Goal: Navigation & Orientation: Find specific page/section

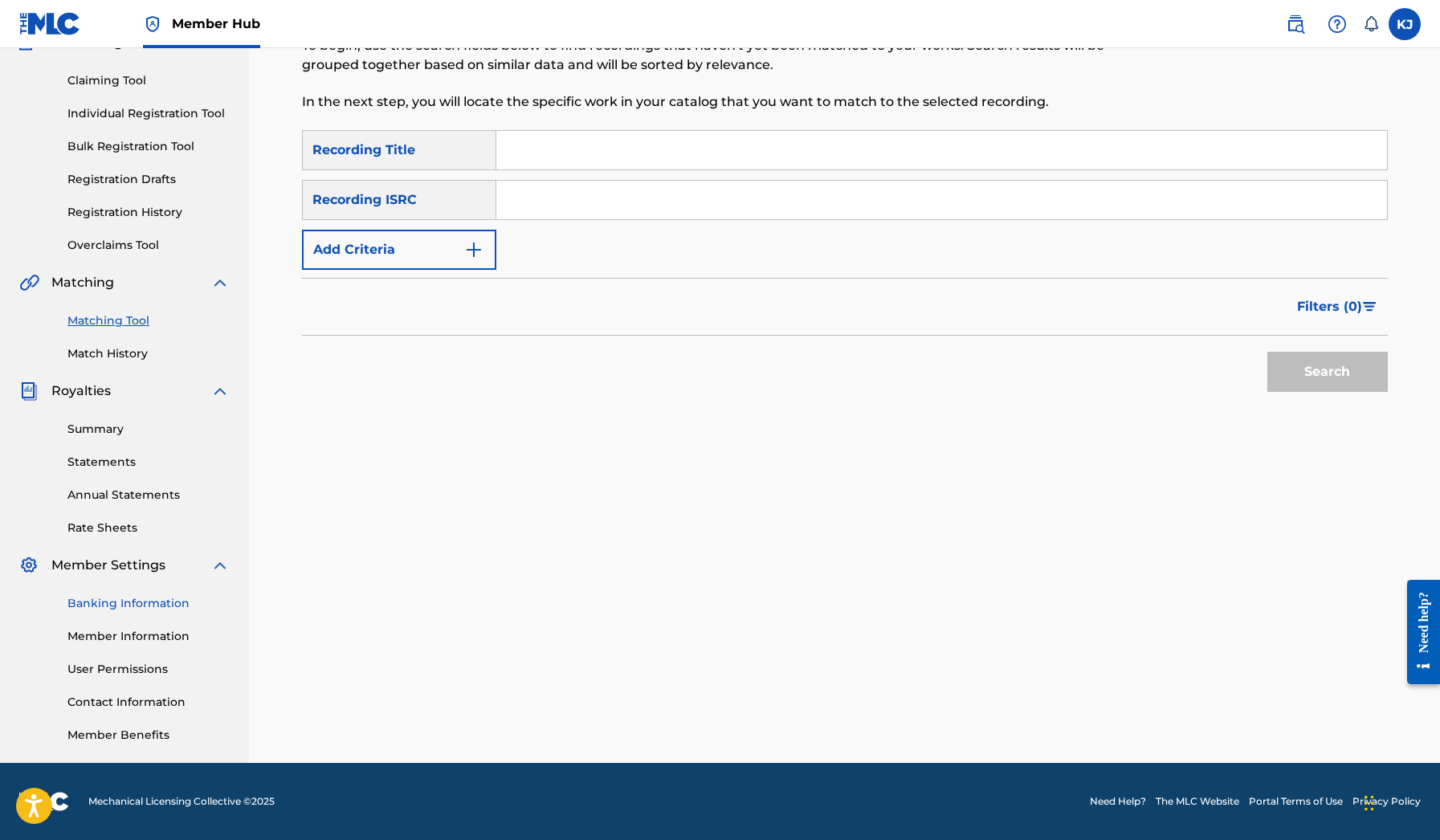
scroll to position [156, 0]
click at [148, 606] on link "Banking Information" at bounding box center [148, 603] width 162 height 17
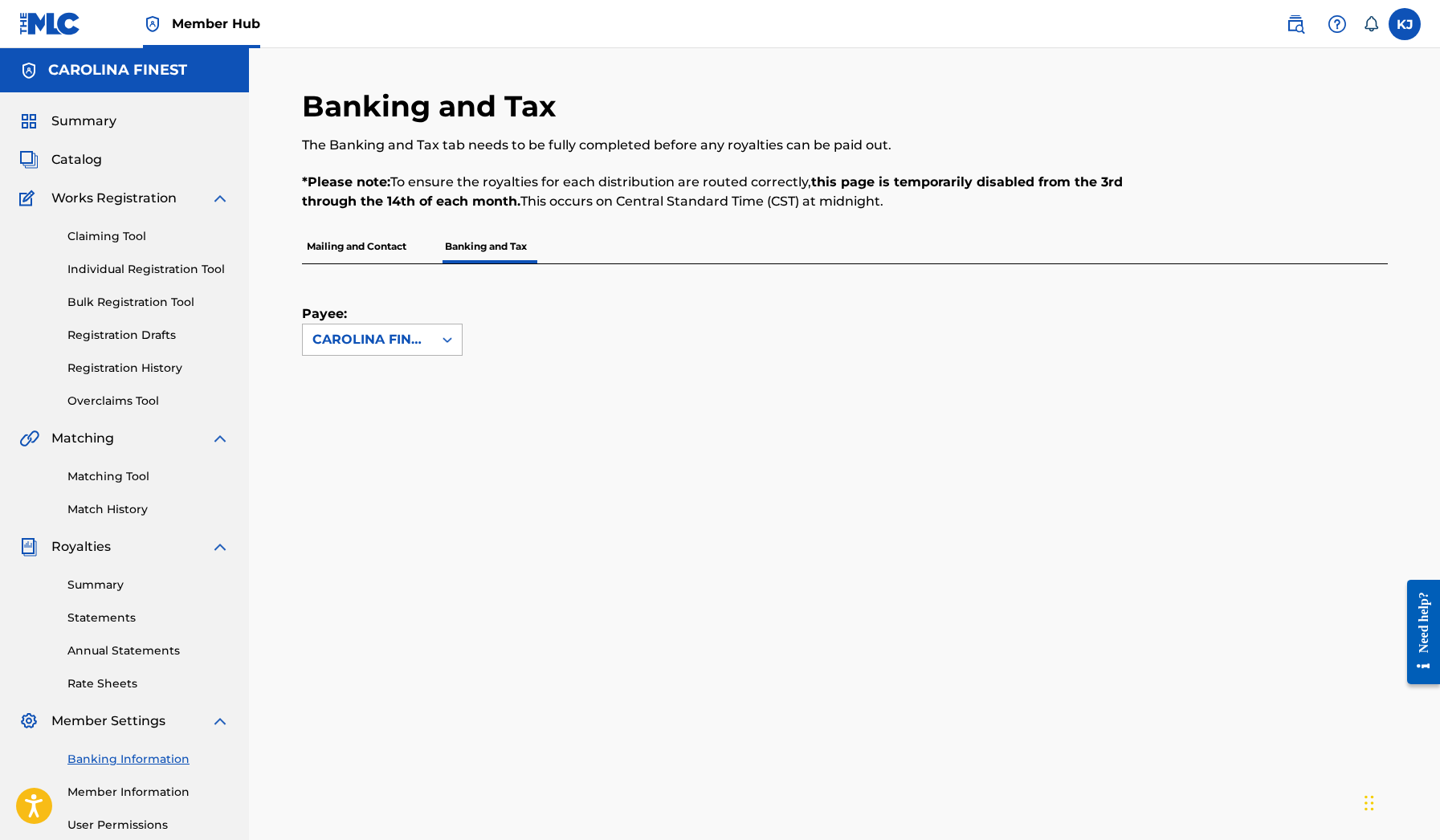
click at [416, 329] on div "CAROLINA FINEST" at bounding box center [367, 340] width 130 height 30
click at [429, 306] on div "Payee: CAROLINA FINEST selected, 1 of 1. 1 result available. Use Up and Down to…" at bounding box center [381, 310] width 161 height 92
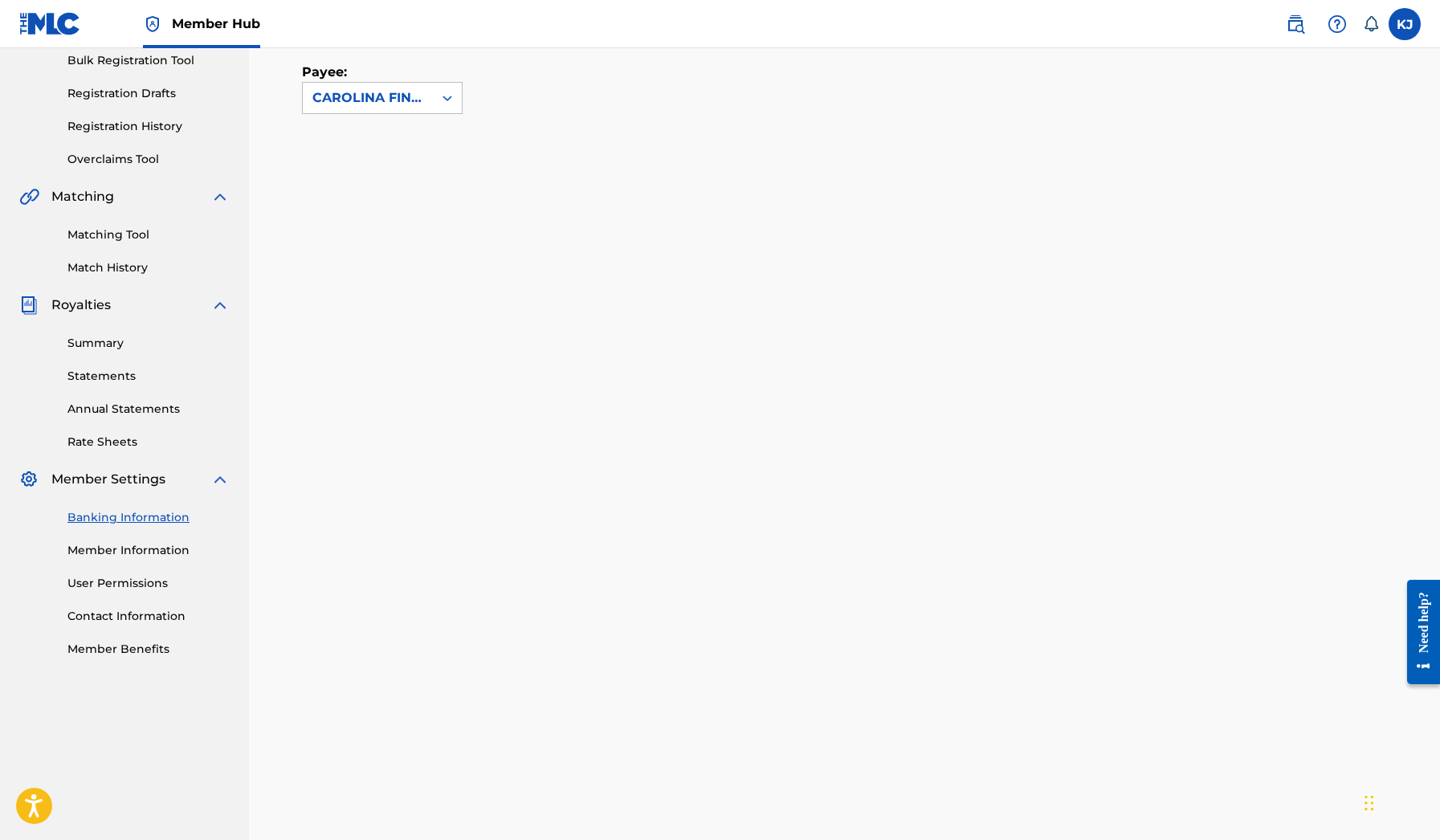
scroll to position [221, 0]
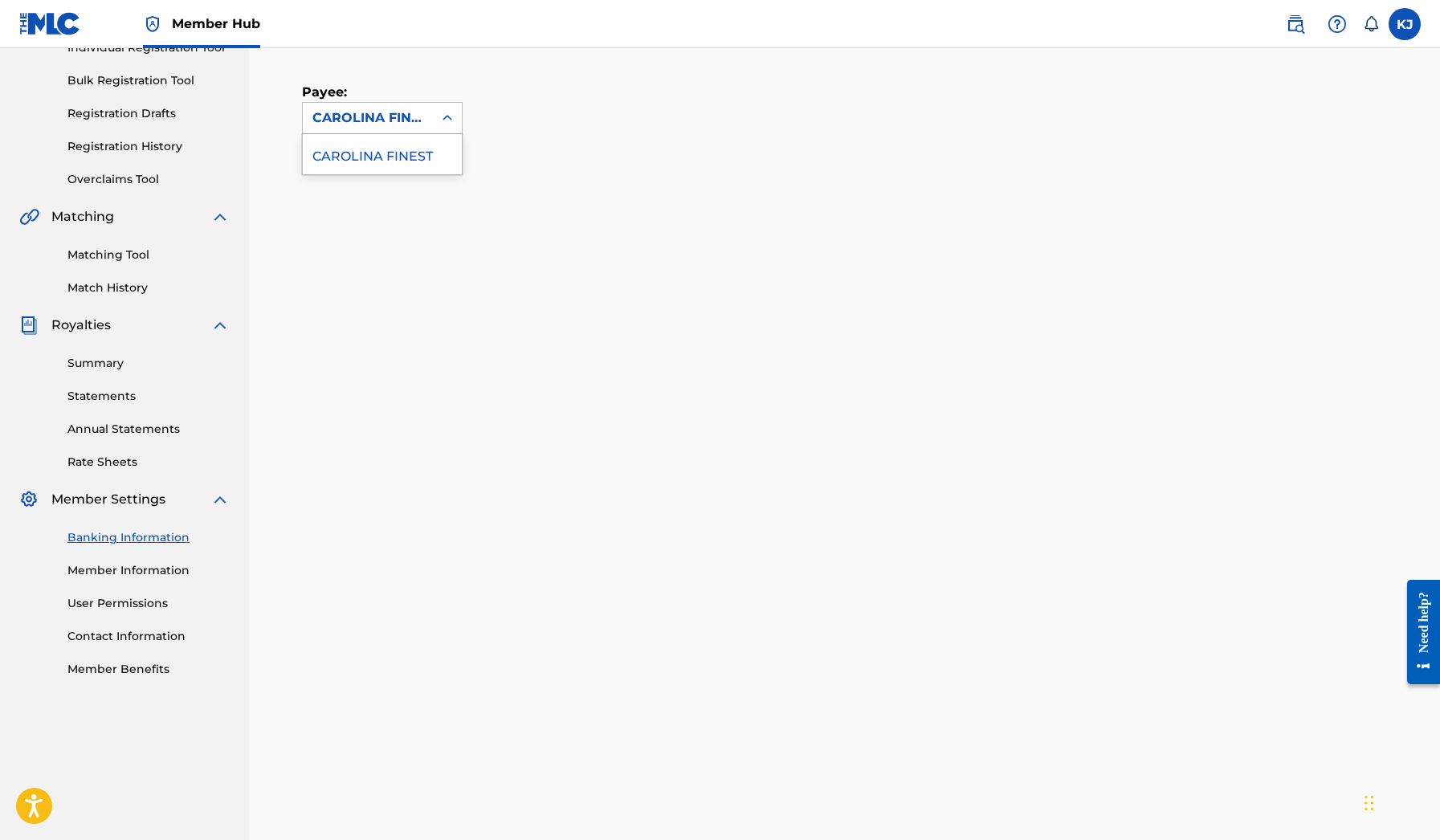
click at [427, 114] on div "CAROLINA FINEST" at bounding box center [367, 117] width 130 height 30
click at [419, 156] on div "CAROLINA FINEST" at bounding box center [381, 153] width 159 height 40
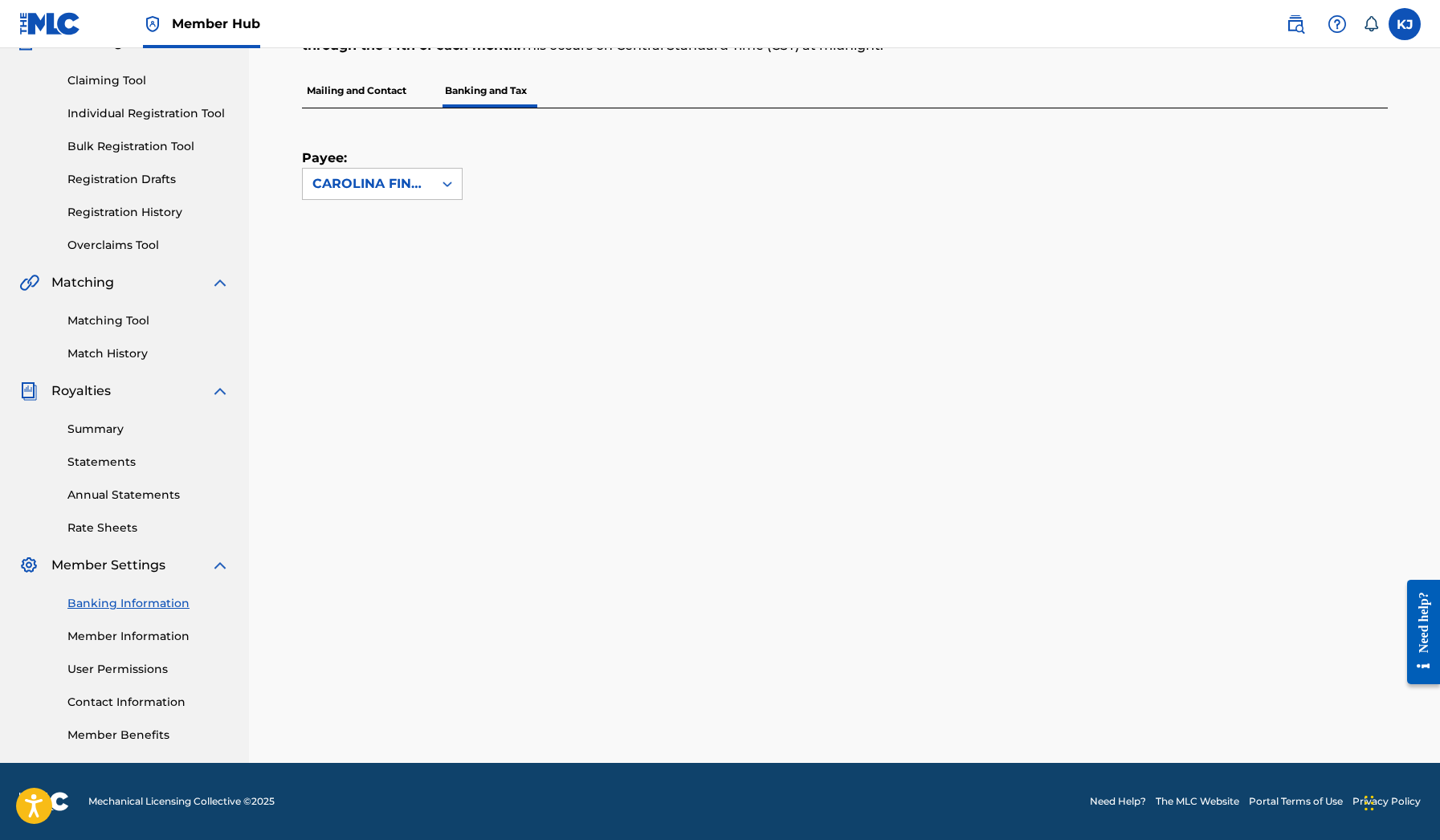
scroll to position [156, 0]
click at [126, 431] on link "Summary" at bounding box center [148, 428] width 162 height 17
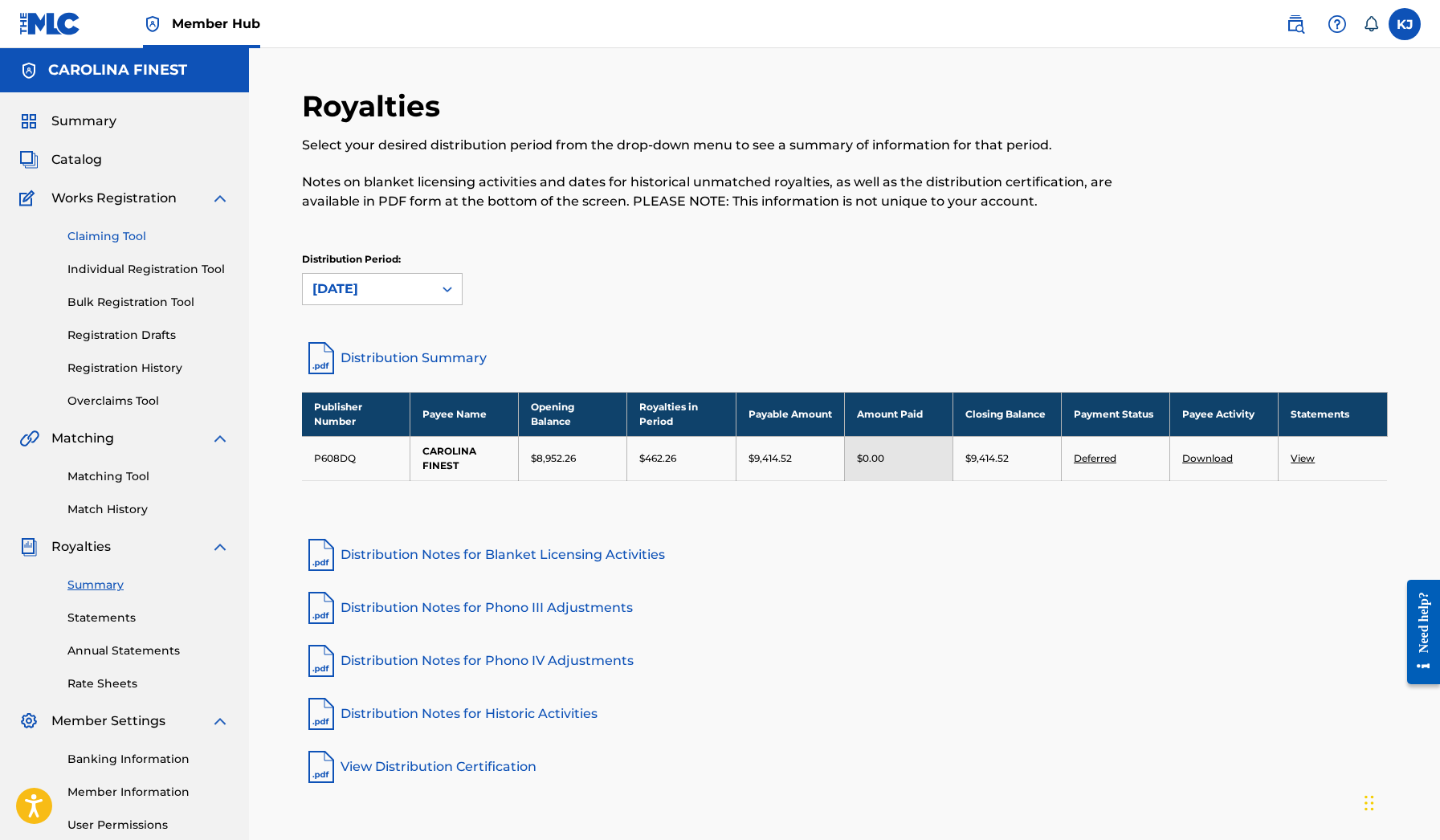
click at [119, 235] on link "Claiming Tool" at bounding box center [148, 236] width 162 height 17
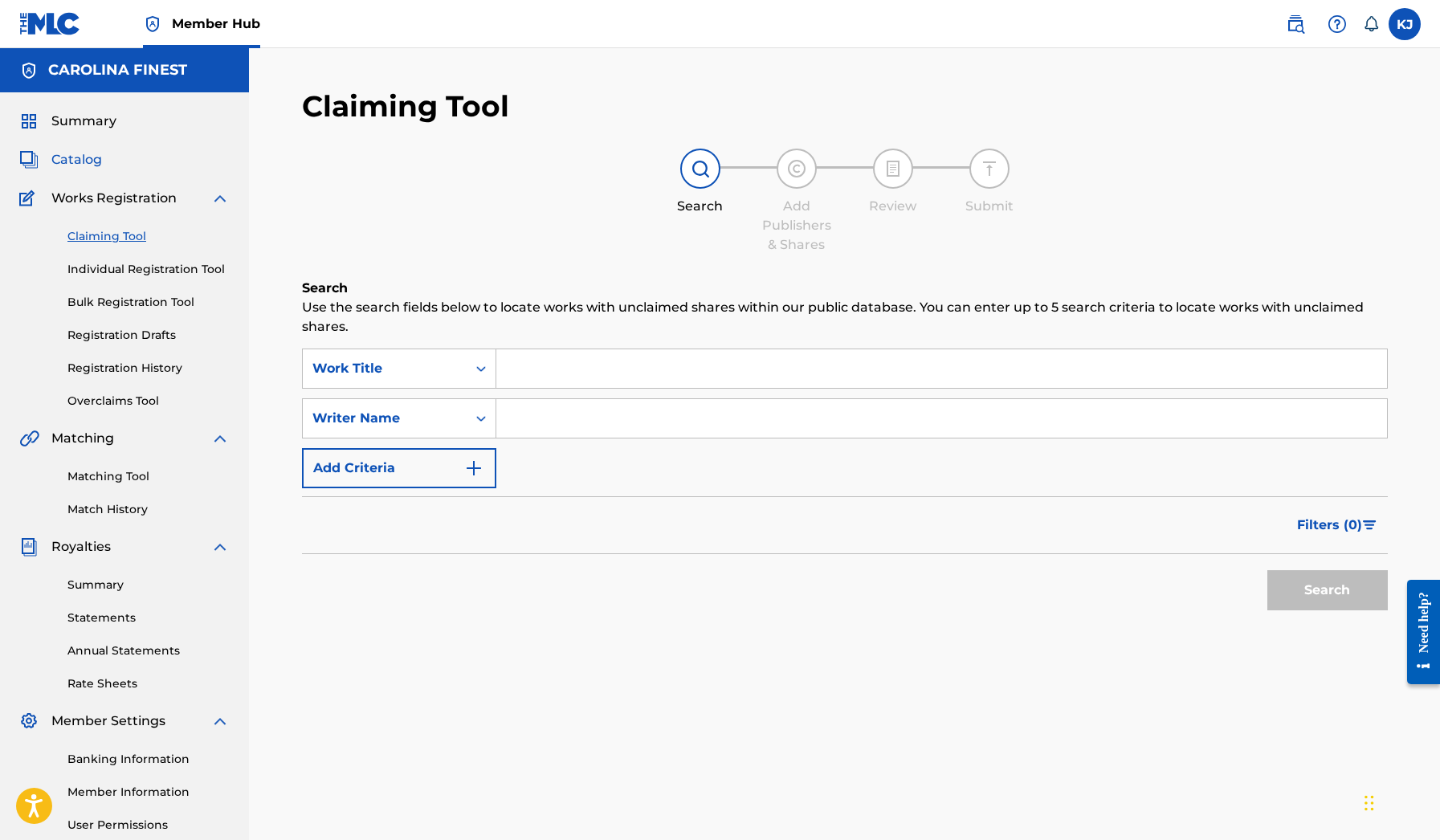
click at [75, 157] on span "Catalog" at bounding box center [77, 160] width 51 height 20
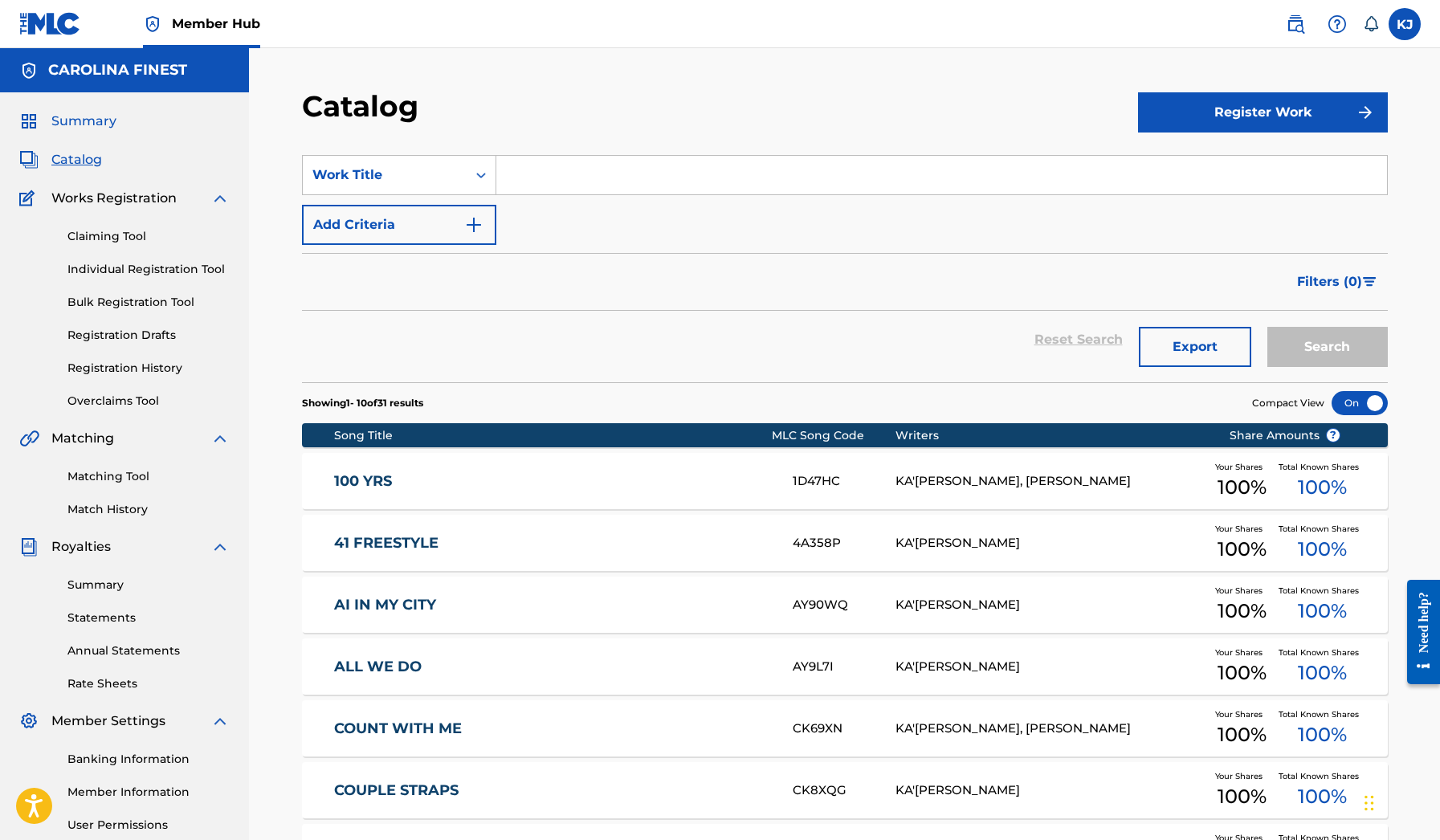
click at [82, 116] on span "Summary" at bounding box center [84, 121] width 65 height 20
